Goal: Information Seeking & Learning: Learn about a topic

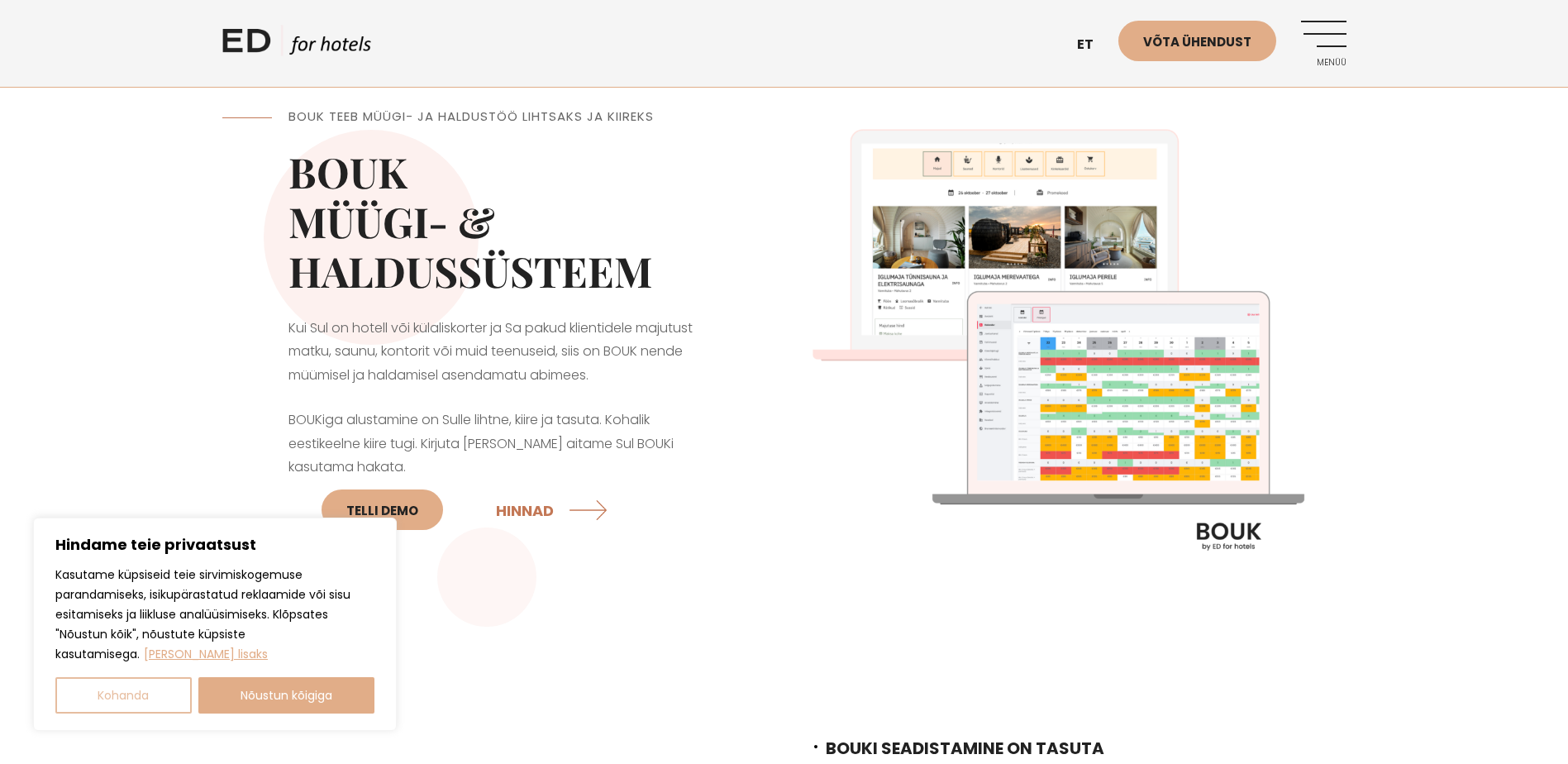
click at [177, 691] on button "Kohanda" at bounding box center [123, 695] width 136 height 37
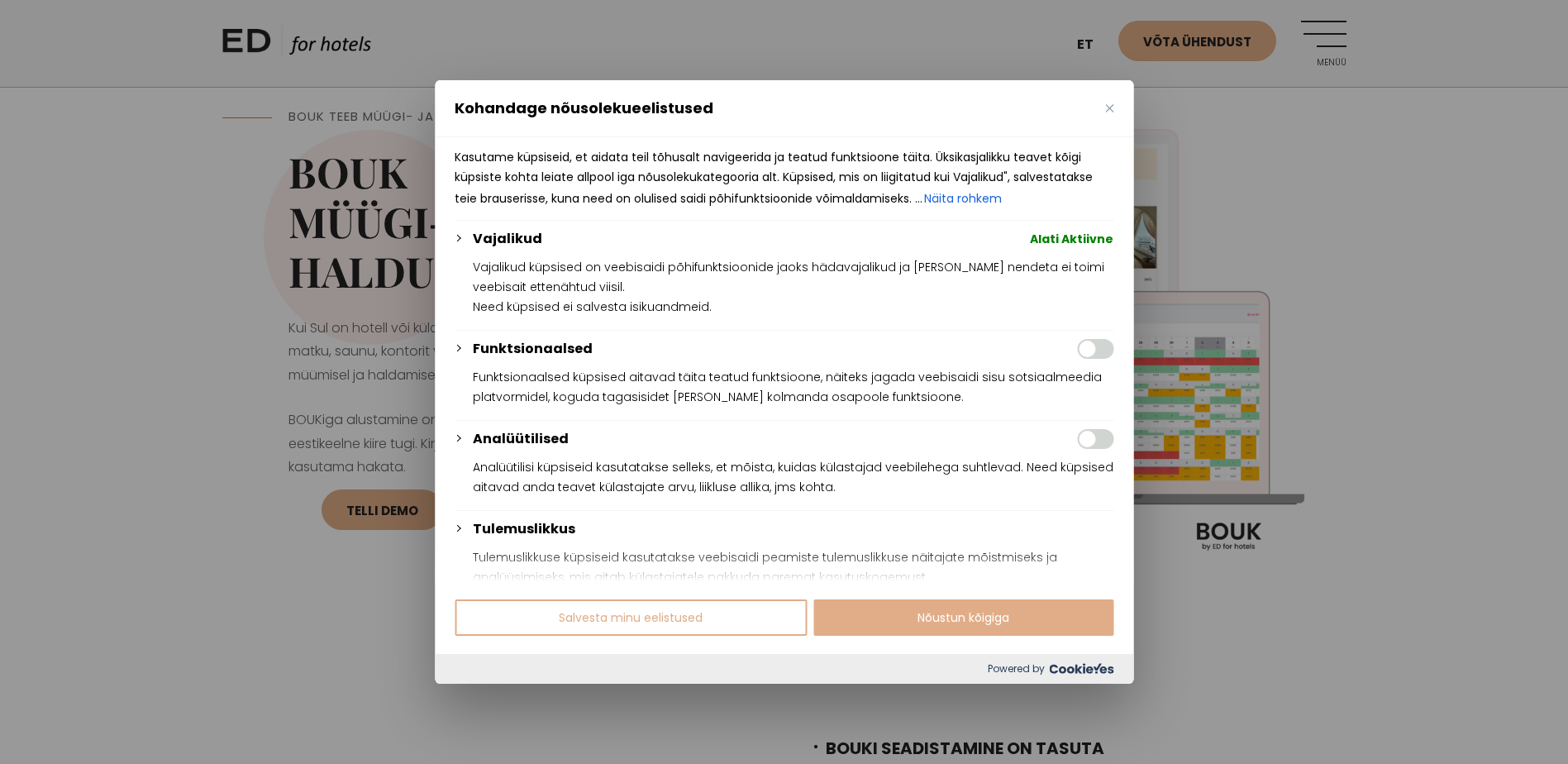
click at [1113, 108] on img "Sulge" at bounding box center [1109, 108] width 8 height 8
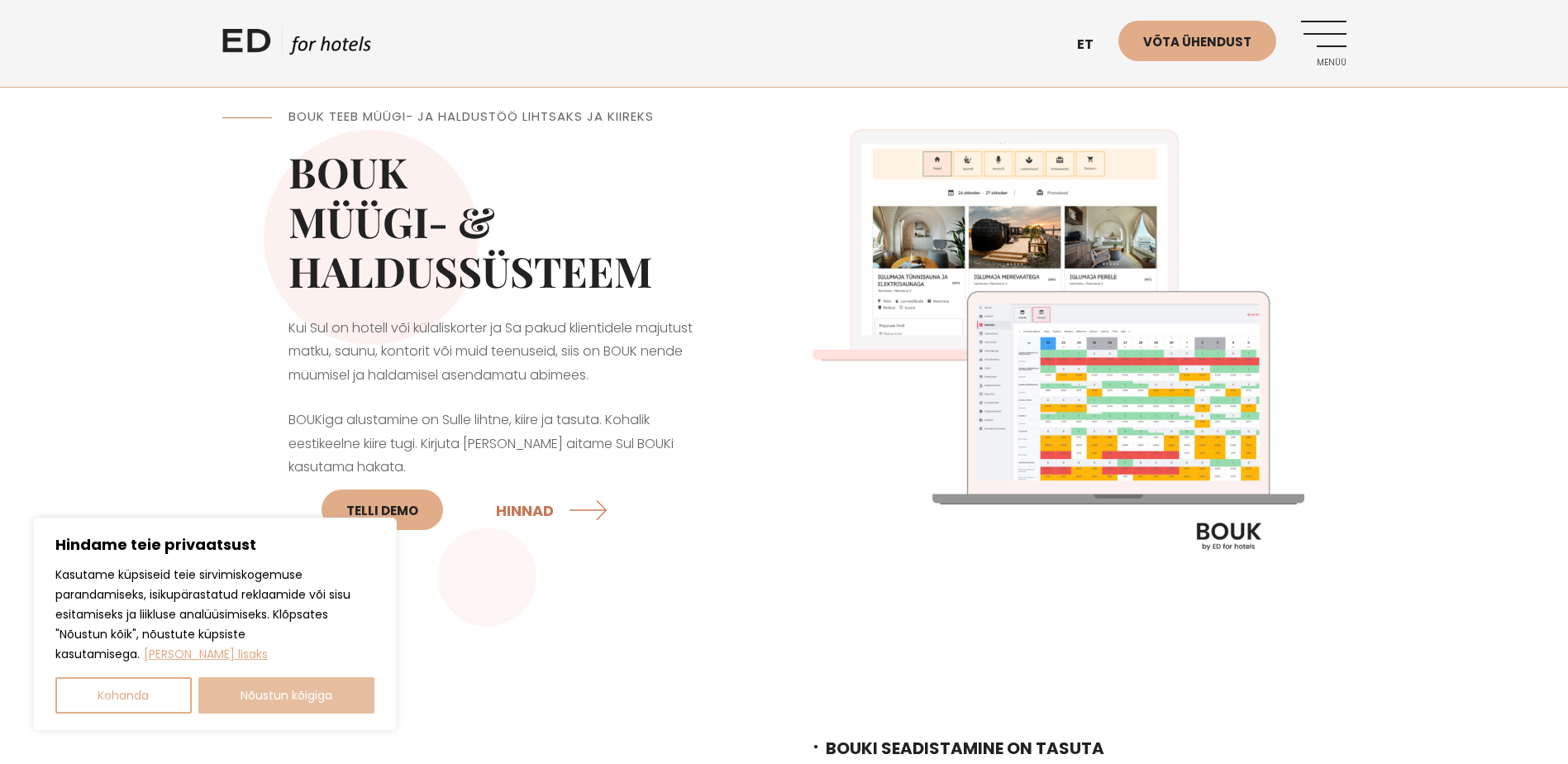
click at [329, 703] on button "Nõustun kõigiga" at bounding box center [287, 695] width 177 height 37
checkbox input "true"
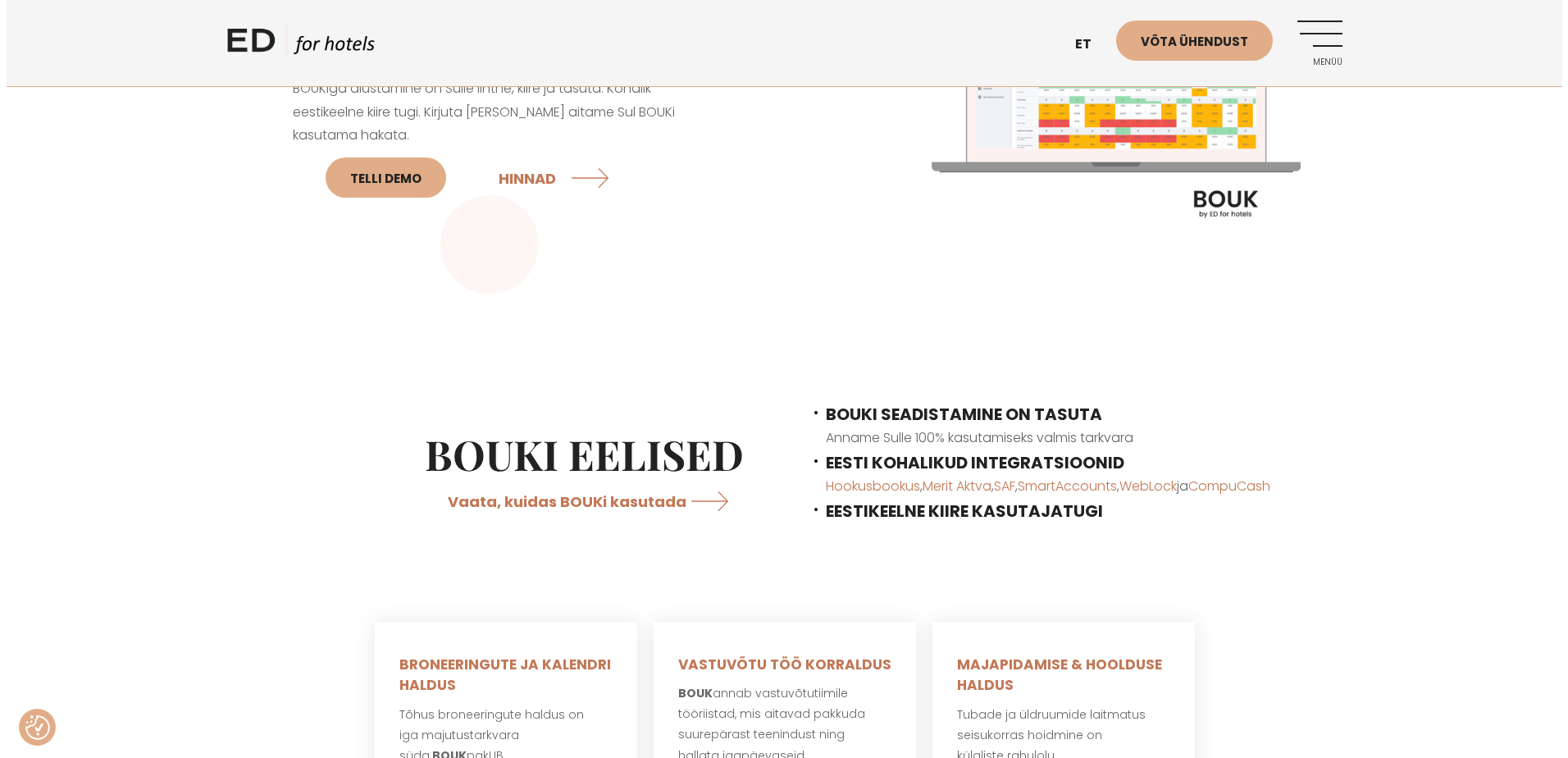
scroll to position [410, 0]
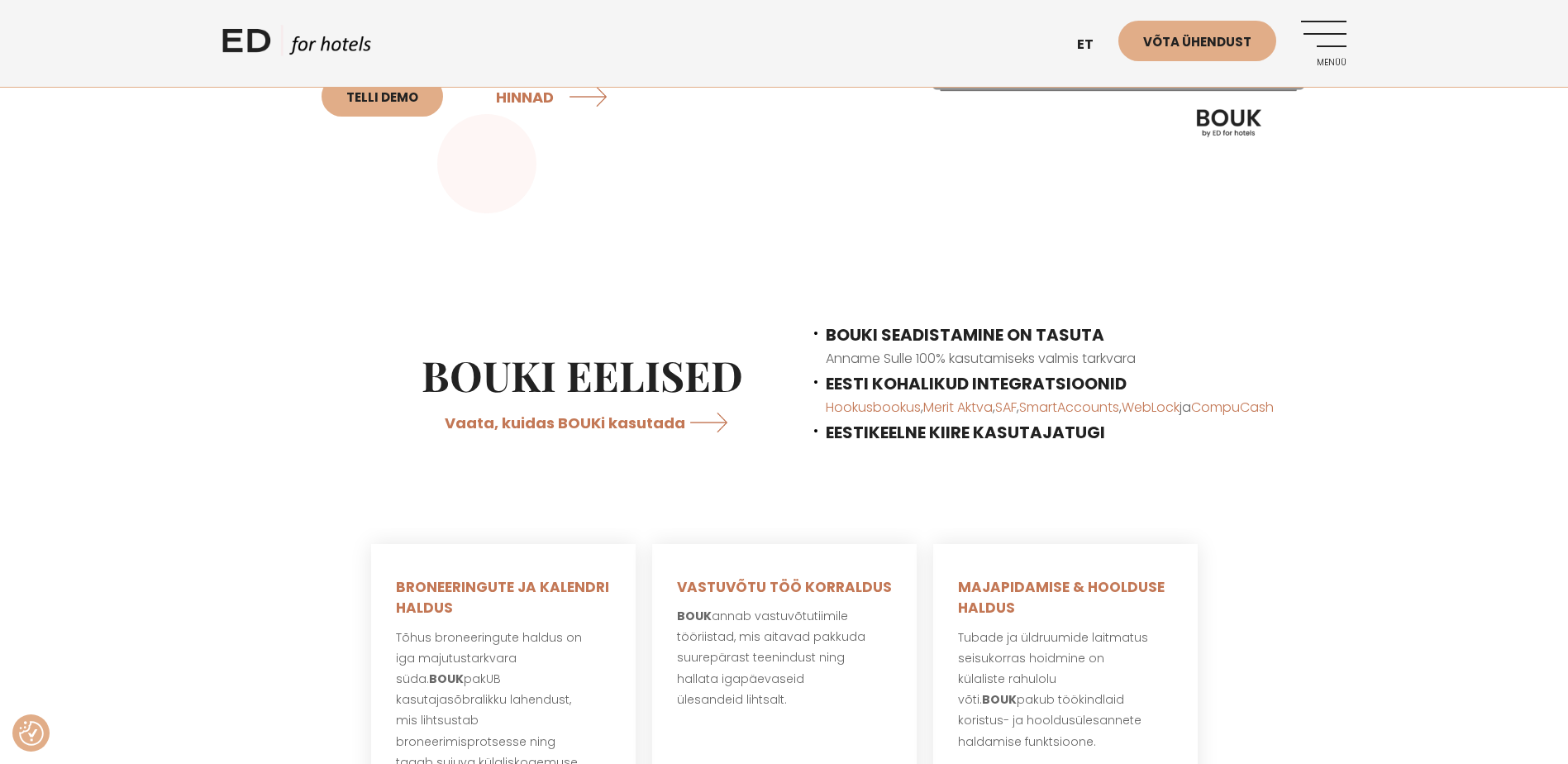
click at [1340, 30] on link "Menüü" at bounding box center [1323, 42] width 45 height 45
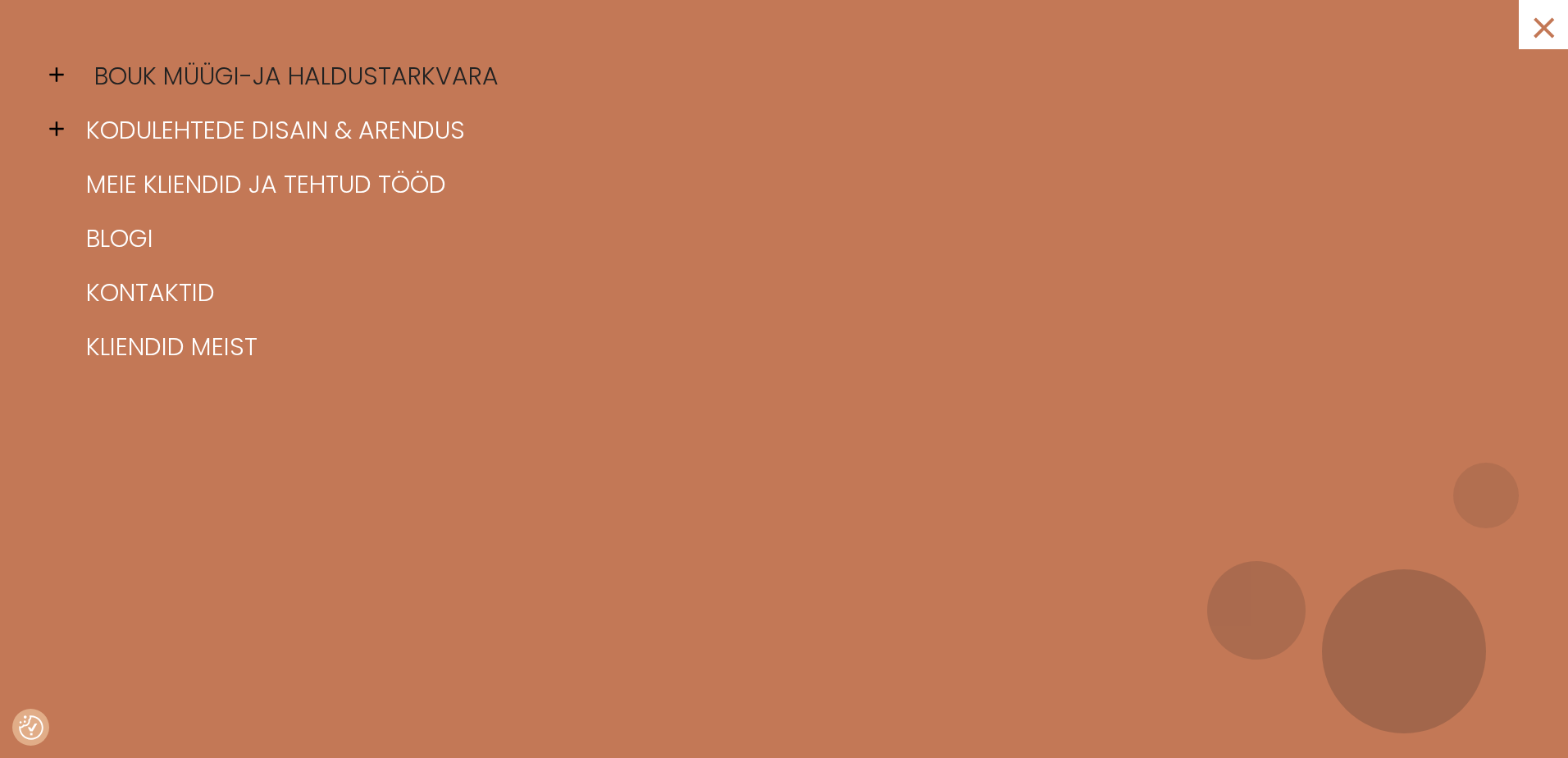
click at [344, 78] on link "BOUK müügi-ja haldustarkvara" at bounding box center [805, 76] width 1445 height 54
click at [153, 74] on link "BOUK müügi-ja haldustarkvara" at bounding box center [805, 76] width 1445 height 54
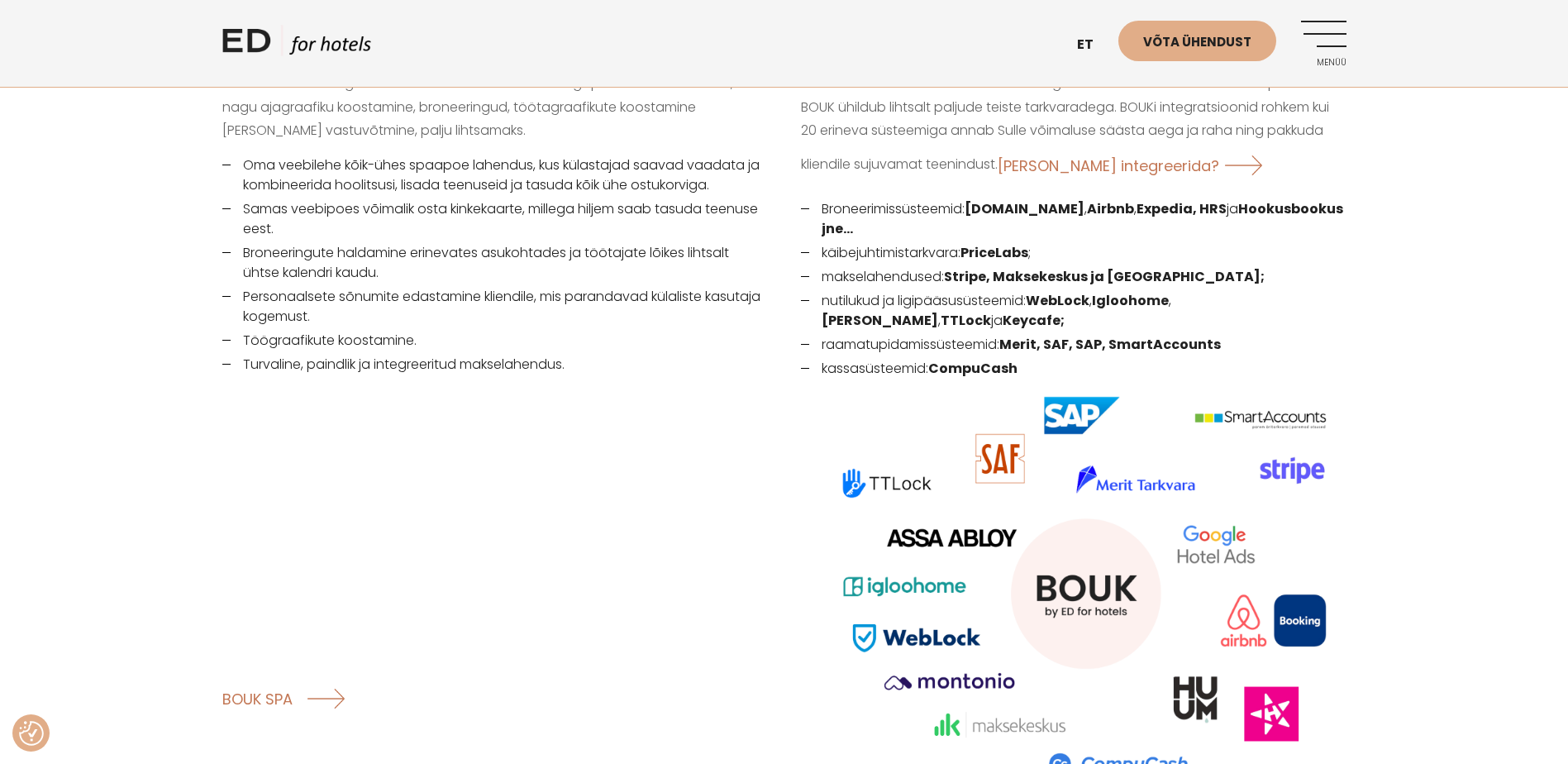
scroll to position [2231, 0]
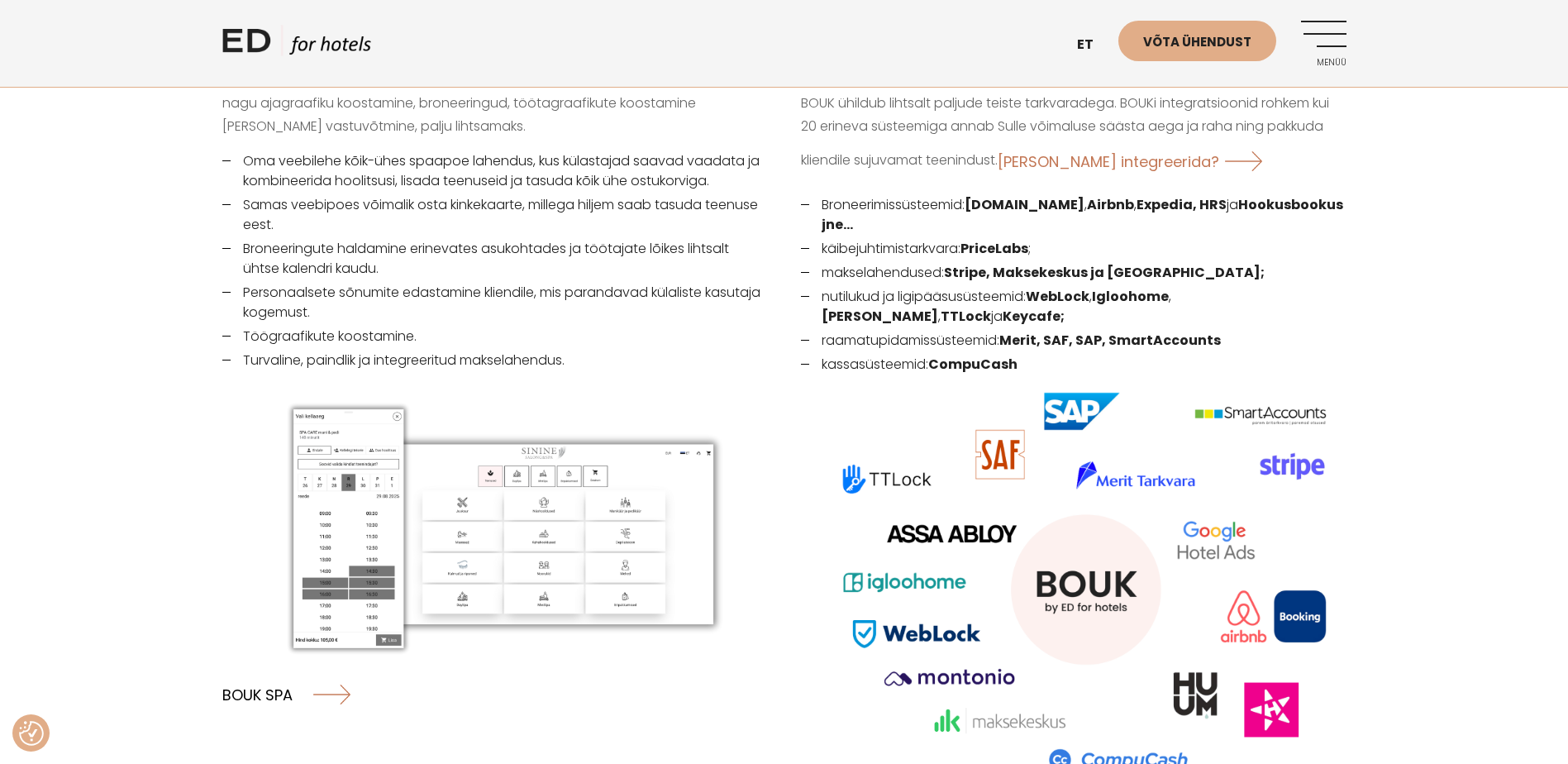
click at [338, 674] on link "BOUK SPA" at bounding box center [286, 694] width 128 height 44
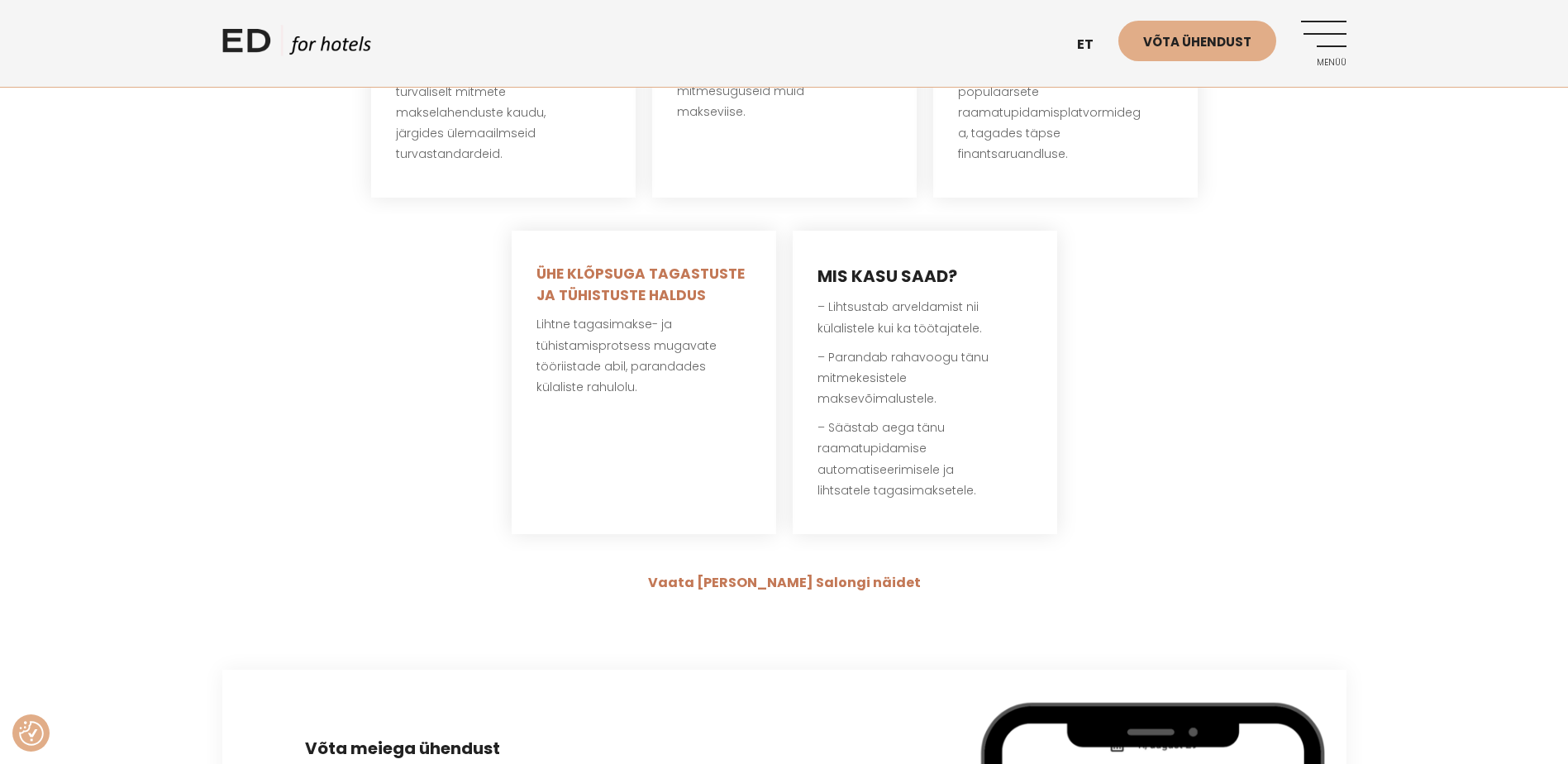
scroll to position [3802, 0]
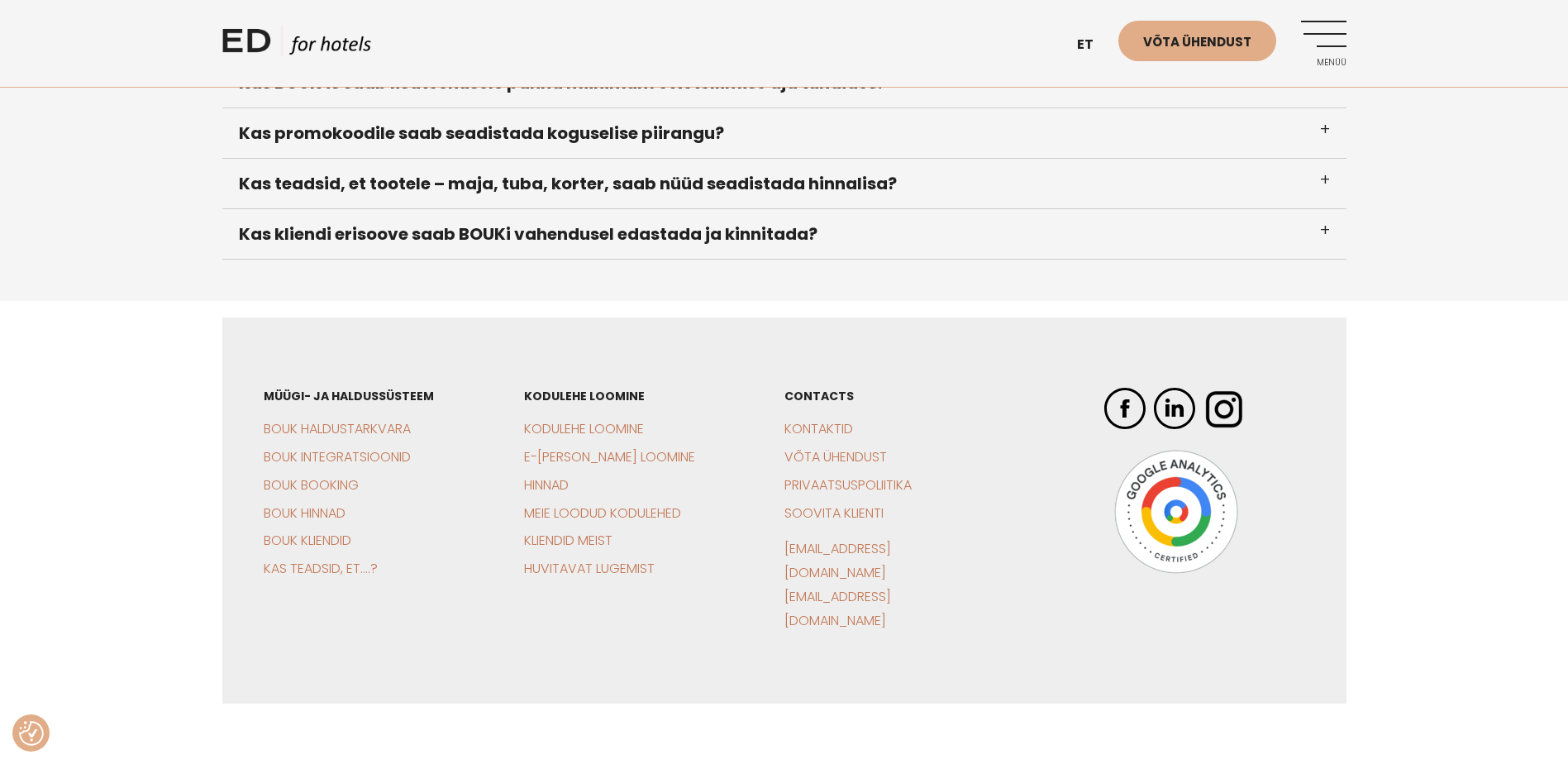
scroll to position [992, 0]
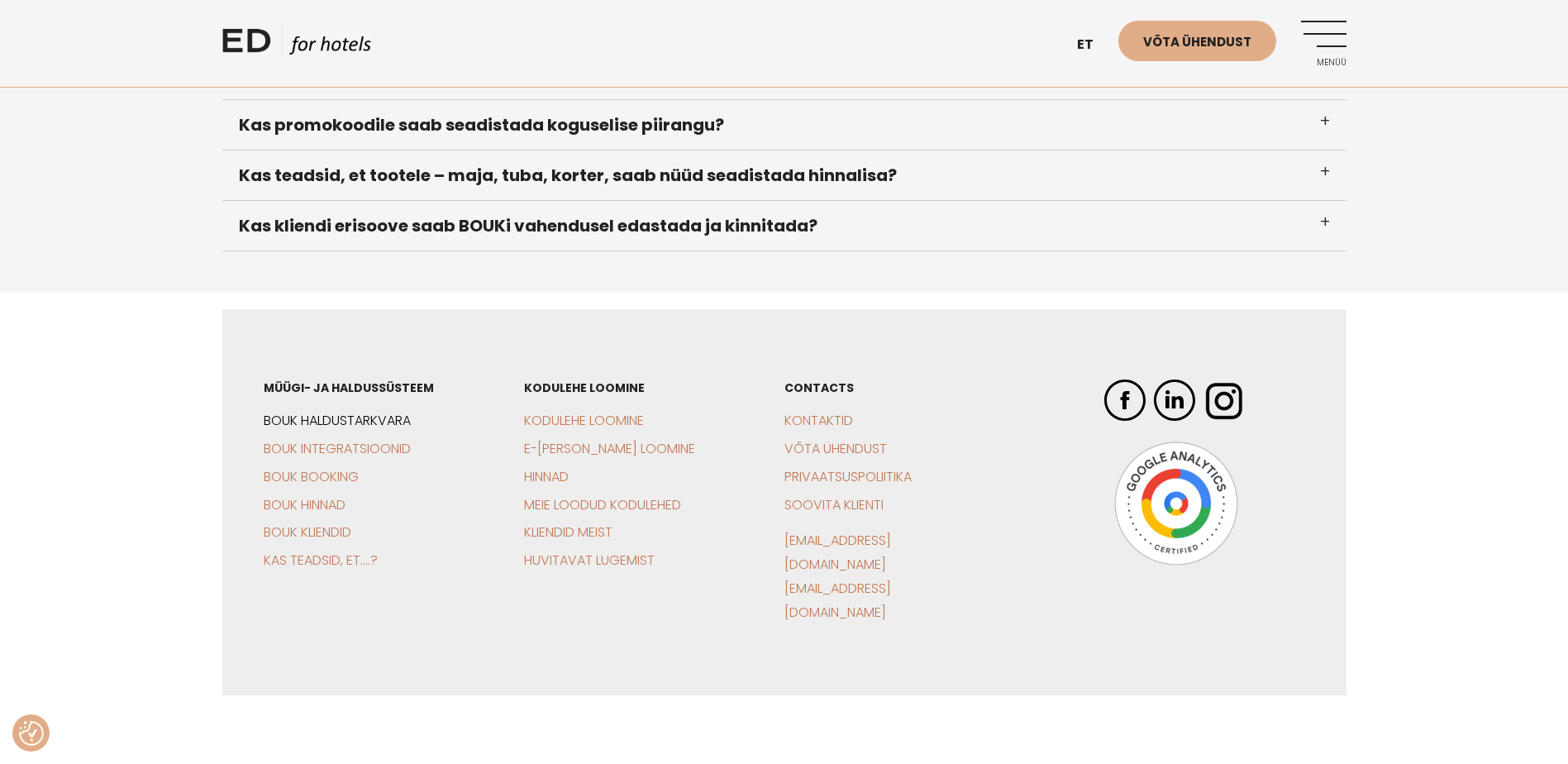
click at [366, 421] on link "BOUK Haldustarkvara" at bounding box center [338, 420] width 147 height 19
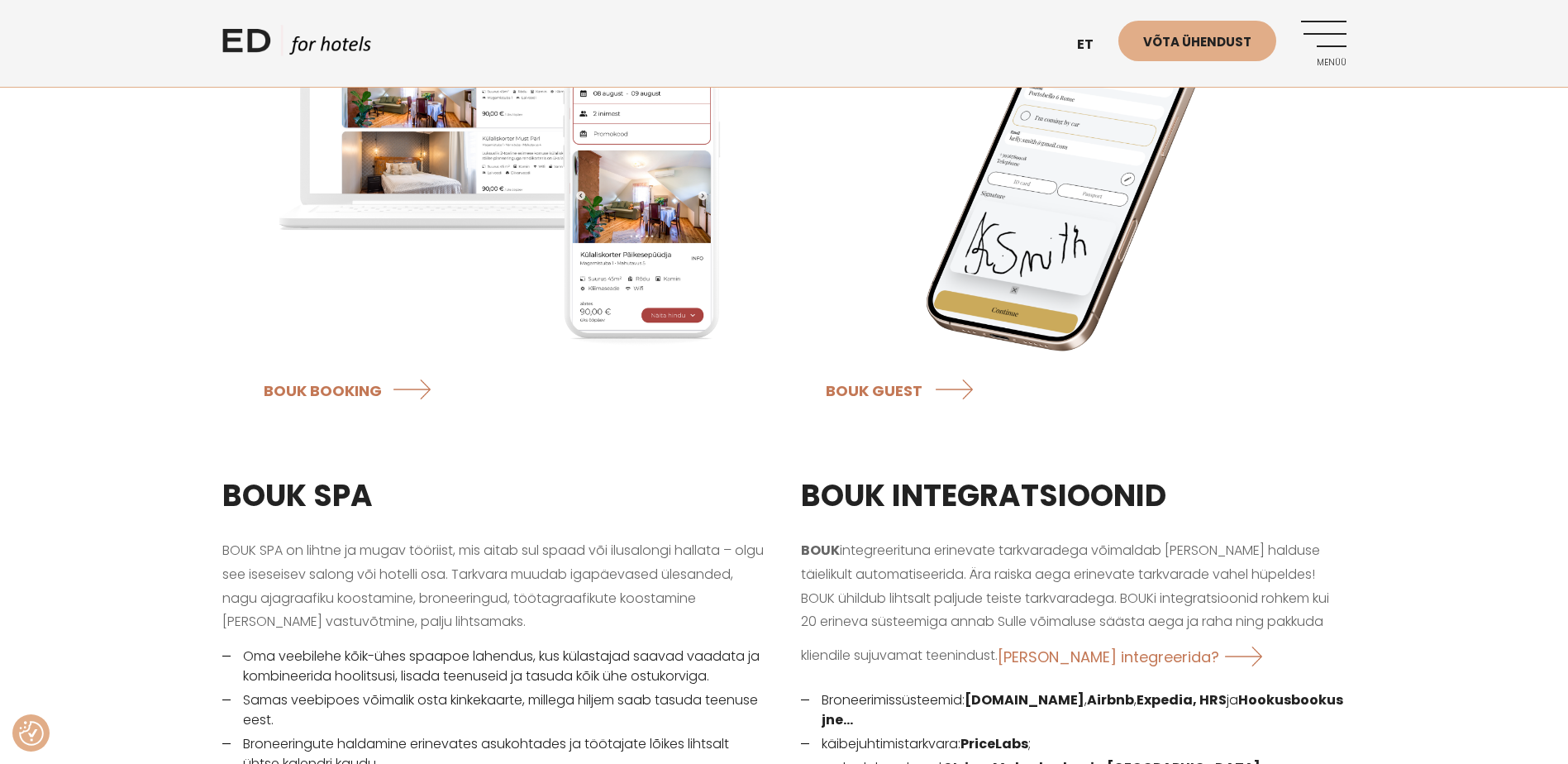
scroll to position [1983, 0]
